Goal: Book appointment/travel/reservation

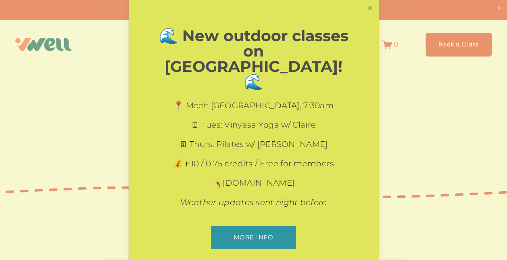
click at [372, 12] on link "Close" at bounding box center [370, 8] width 14 height 14
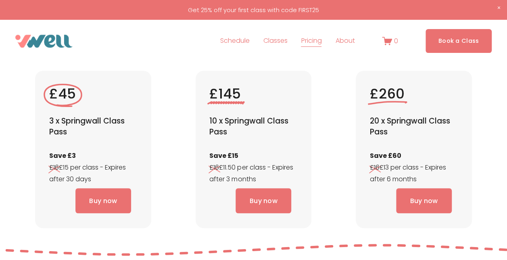
scroll to position [1803, 0]
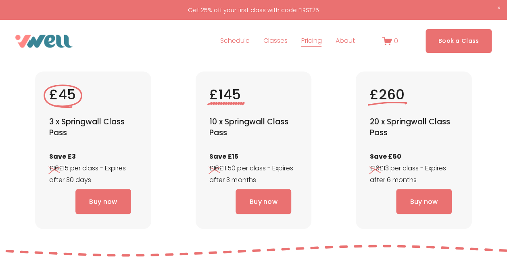
click at [270, 41] on span "Classes" at bounding box center [275, 41] width 24 height 12
click at [0, 0] on span "Pilates" at bounding box center [0, 0] width 0 height 0
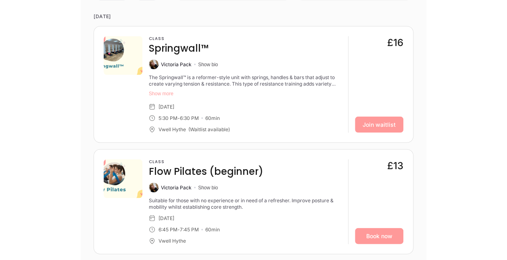
scroll to position [746, 0]
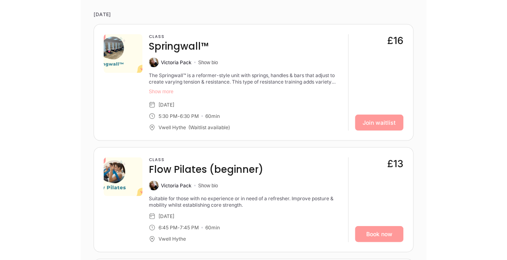
click at [177, 50] on h4 "Springwall™" at bounding box center [179, 46] width 60 height 13
click at [116, 57] on img at bounding box center [123, 53] width 39 height 39
